Goal: Information Seeking & Learning: Learn about a topic

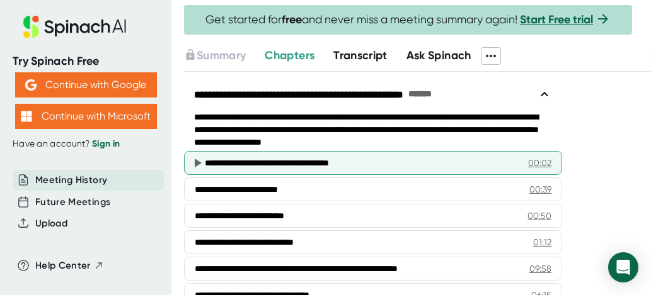
scroll to position [378, 0]
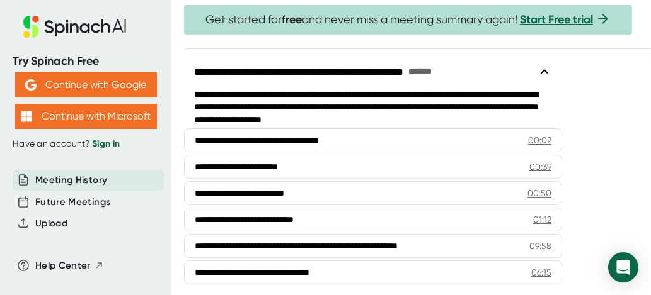
click at [370, 40] on span "Transcript" at bounding box center [360, 33] width 54 height 14
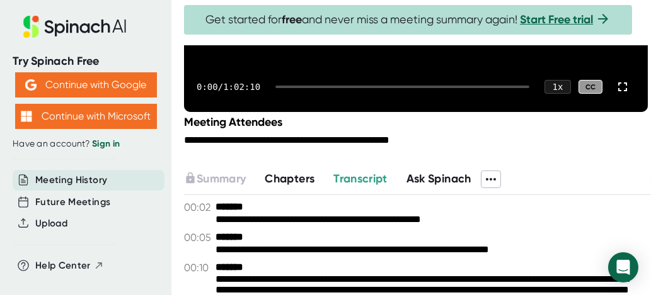
scroll to position [189, 0]
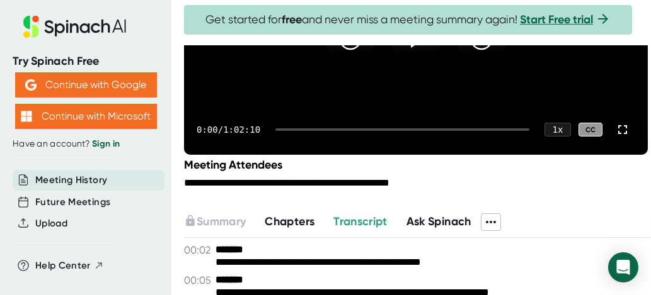
click at [304, 229] on span "Chapters" at bounding box center [290, 222] width 50 height 14
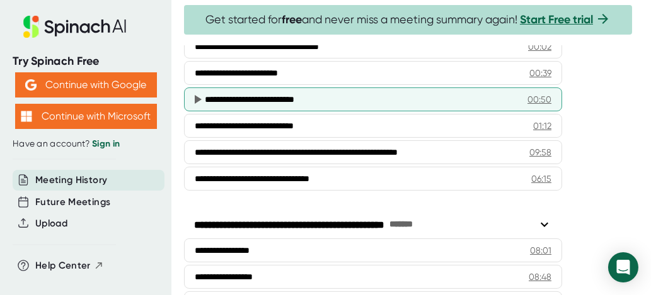
scroll to position [504, 0]
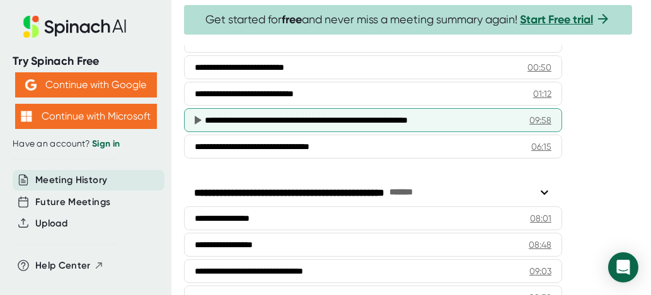
click at [275, 127] on div "**********" at bounding box center [362, 120] width 315 height 13
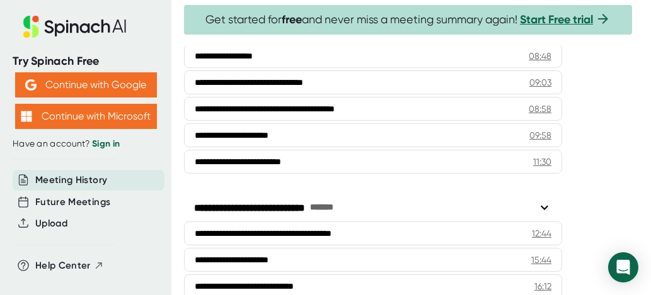
scroll to position [0, 0]
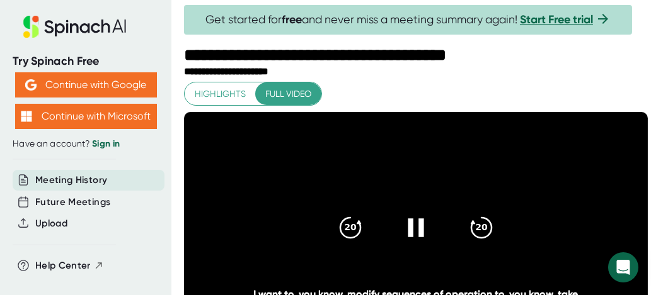
click at [407, 227] on icon at bounding box center [415, 227] width 31 height 31
